Goal: Task Accomplishment & Management: Manage account settings

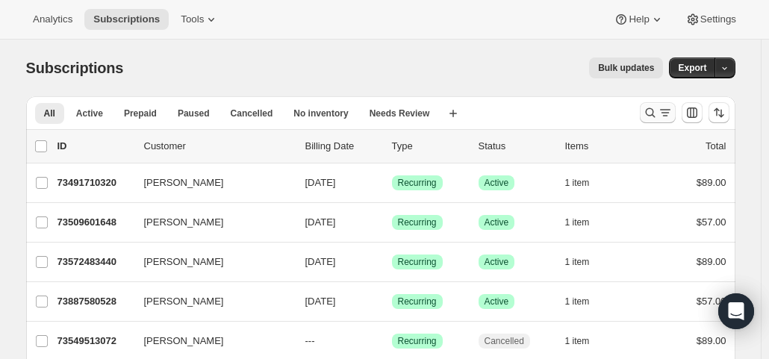
click at [649, 107] on icon "Search and filter results" at bounding box center [650, 112] width 15 height 15
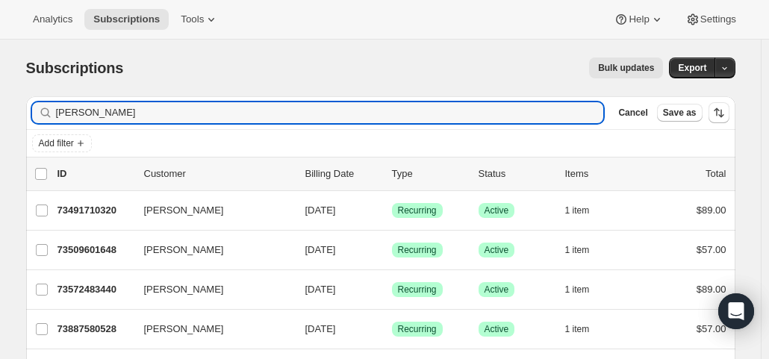
drag, startPoint x: 131, startPoint y: 115, endPoint x: -9, endPoint y: 108, distance: 140.5
click at [0, 108] on html "Analytics Subscriptions Tools Help Settings Skip to content Subscriptions. This…" at bounding box center [384, 179] width 769 height 359
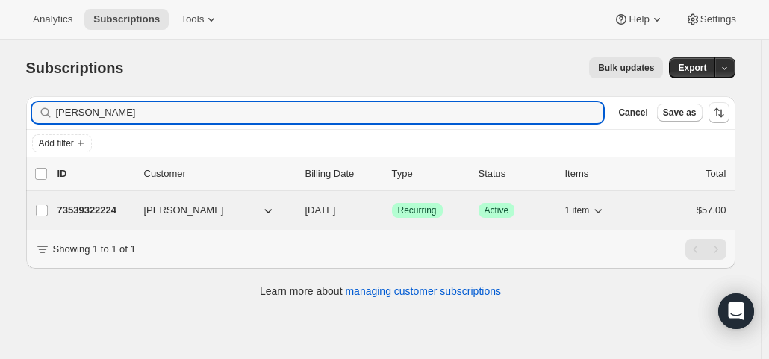
type input "[PERSON_NAME]"
click at [336, 211] on span "[DATE]" at bounding box center [320, 210] width 31 height 11
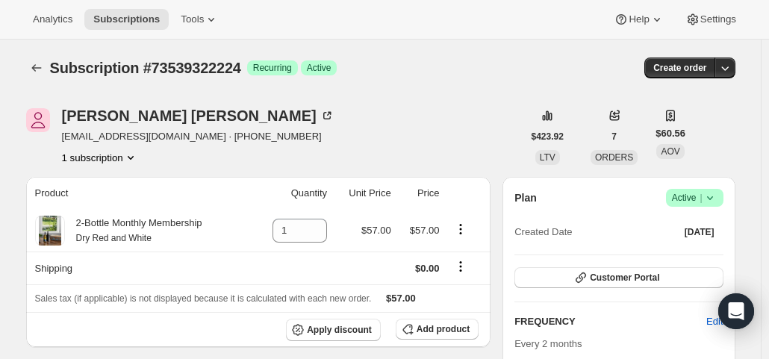
click at [684, 201] on span "Active |" at bounding box center [695, 197] width 46 height 15
click at [679, 260] on button "Cancel subscription" at bounding box center [698, 252] width 93 height 24
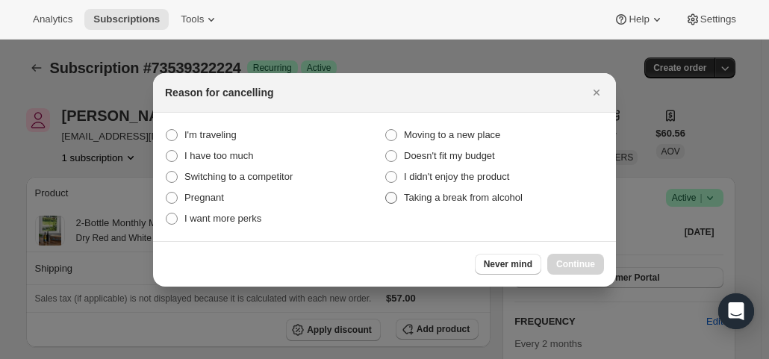
click at [455, 196] on span "Taking a break from alcohol" at bounding box center [463, 197] width 119 height 11
click at [386, 193] on alcohol "Taking a break from alcohol" at bounding box center [385, 192] width 1 height 1
radio alcohol "true"
click at [584, 264] on span "Continue" at bounding box center [575, 264] width 39 height 12
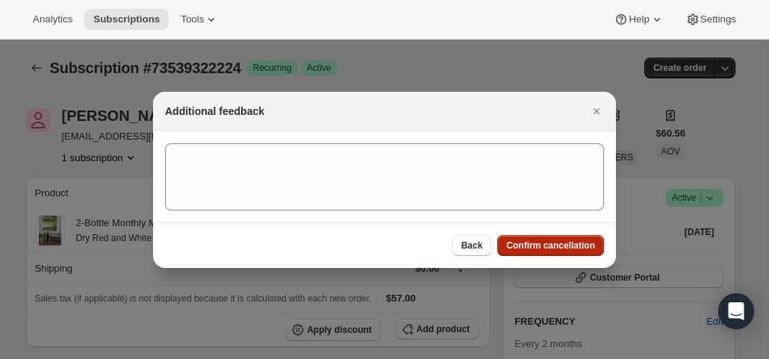
click at [569, 238] on button "Confirm cancellation" at bounding box center [550, 245] width 107 height 21
